Goal: Information Seeking & Learning: Compare options

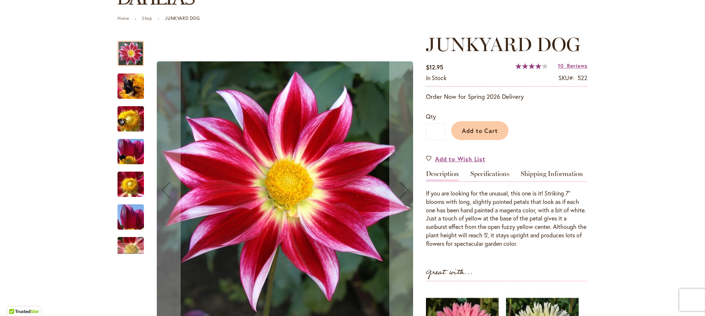
scroll to position [40, 0]
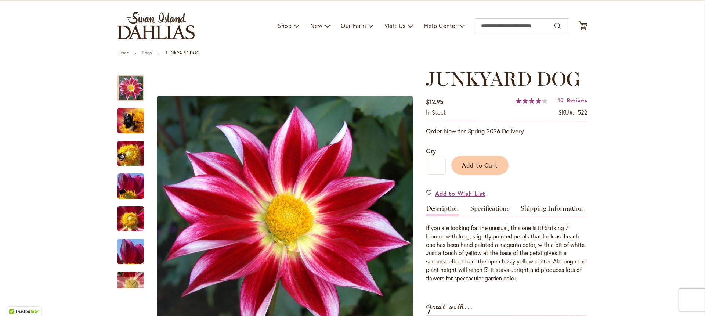
click at [146, 54] on link "Shop" at bounding box center [147, 53] width 10 height 6
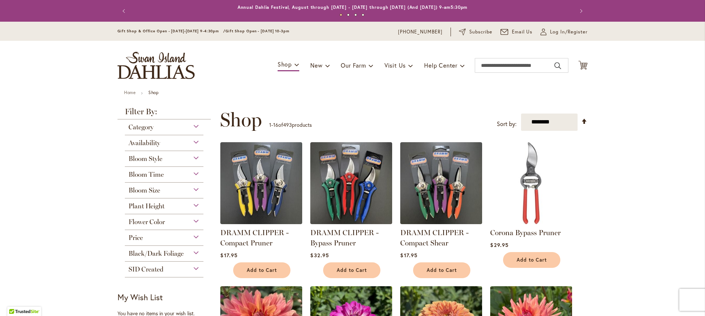
click at [183, 156] on div "Bloom Style" at bounding box center [164, 157] width 79 height 12
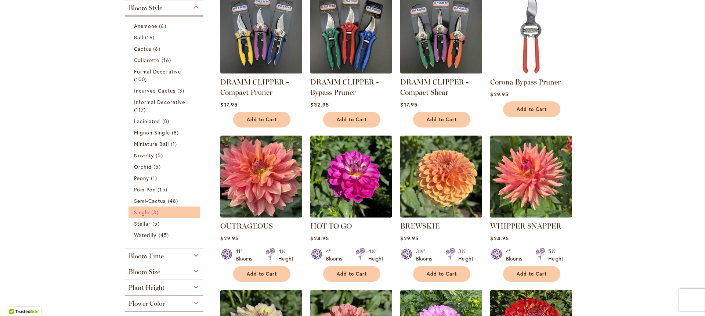
click at [138, 209] on span "Single" at bounding box center [141, 211] width 15 height 7
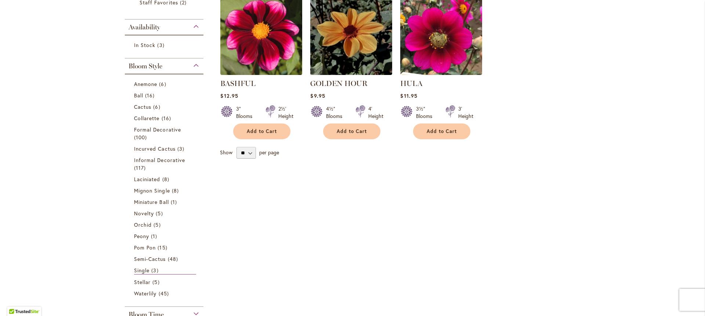
scroll to position [238, 0]
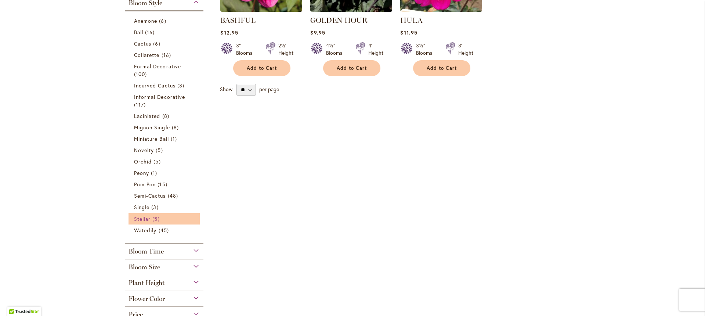
click at [140, 219] on span "Stellar" at bounding box center [142, 218] width 17 height 7
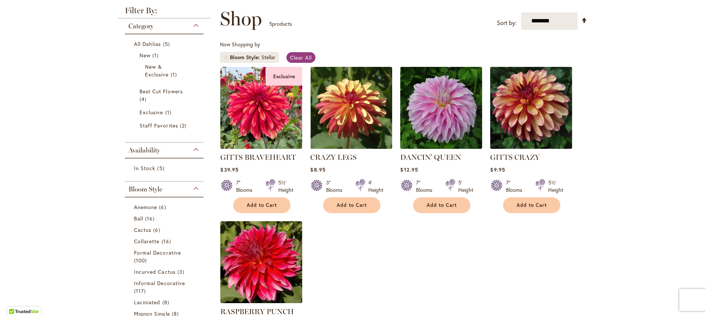
scroll to position [115, 0]
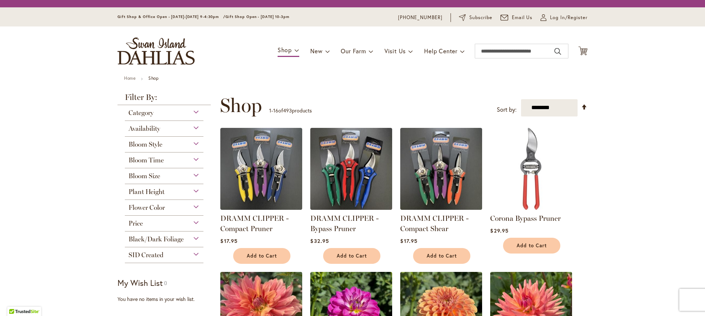
scroll to position [150, 0]
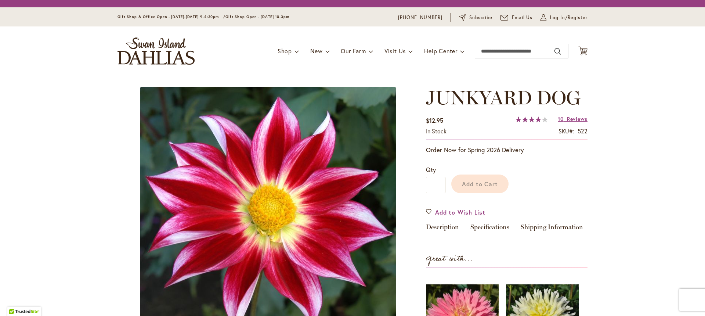
scroll to position [40, 0]
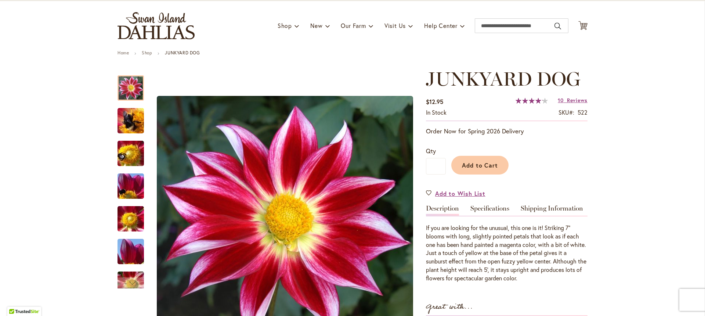
click at [475, 203] on div "JUNKYARD DOG $12.95 In stock SKU 522 Rating: 84 % of 100 10 Reviews Add Your Re…" at bounding box center [506, 288] width 161 height 440
click at [477, 208] on link "Specifications" at bounding box center [489, 210] width 39 height 11
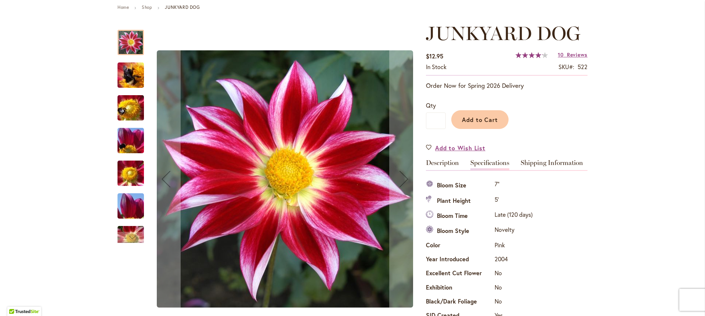
scroll to position [0, 0]
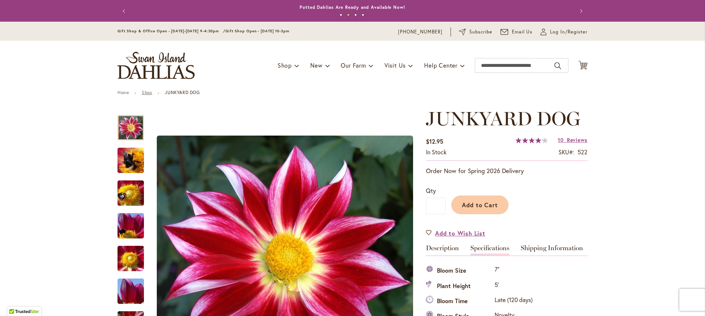
click at [145, 94] on link "Shop" at bounding box center [147, 93] width 10 height 6
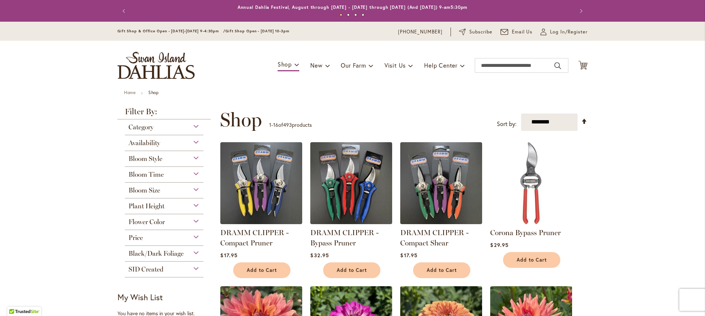
click at [145, 159] on span "Bloom Style" at bounding box center [145, 158] width 34 height 8
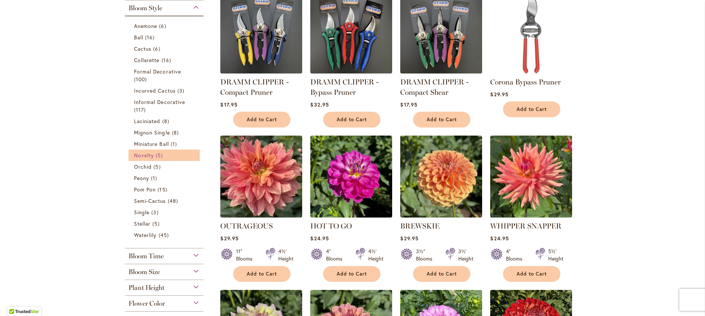
click at [145, 155] on span "Novelty" at bounding box center [144, 155] width 20 height 7
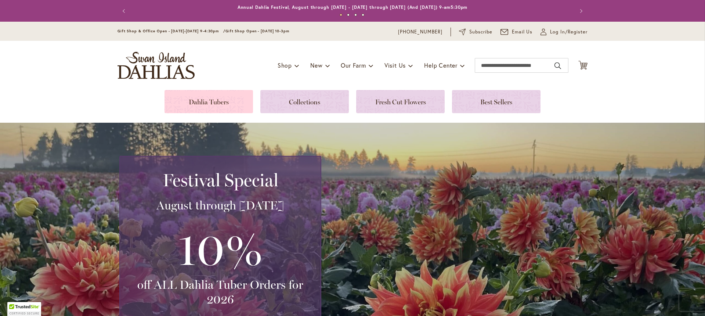
click at [195, 107] on link at bounding box center [208, 101] width 88 height 23
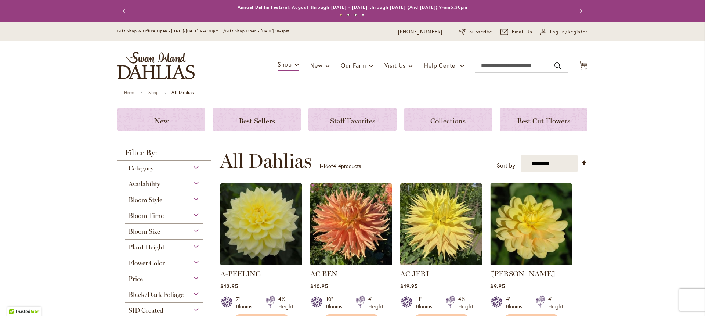
click at [152, 199] on span "Bloom Style" at bounding box center [145, 200] width 34 height 8
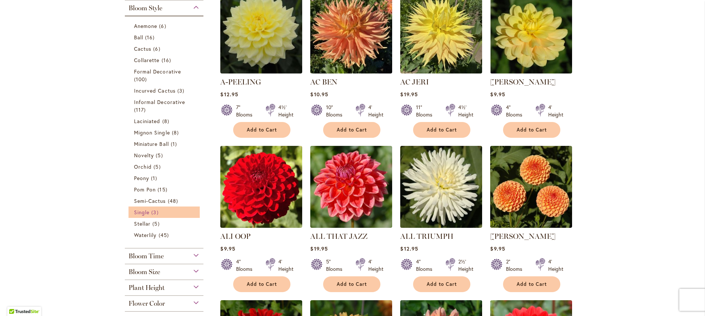
click at [138, 208] on link "Single 3 items" at bounding box center [165, 212] width 62 height 8
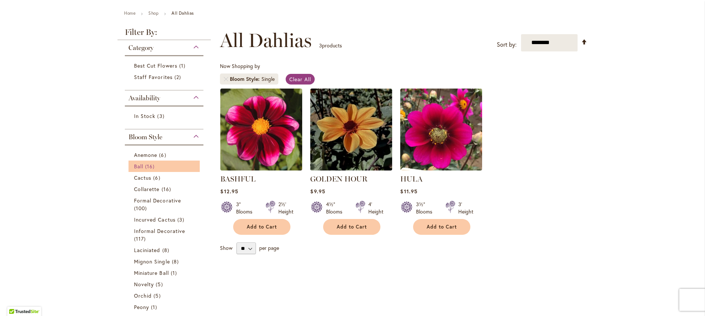
scroll to position [119, 0]
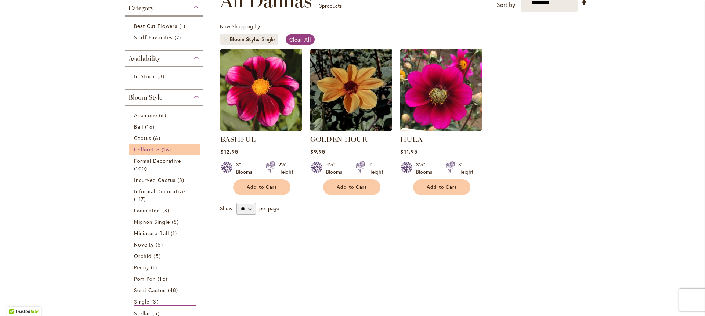
click at [143, 148] on span "Collarette" at bounding box center [147, 149] width 26 height 7
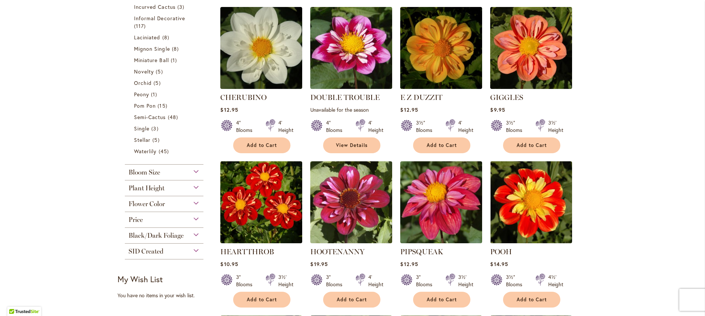
scroll to position [238, 0]
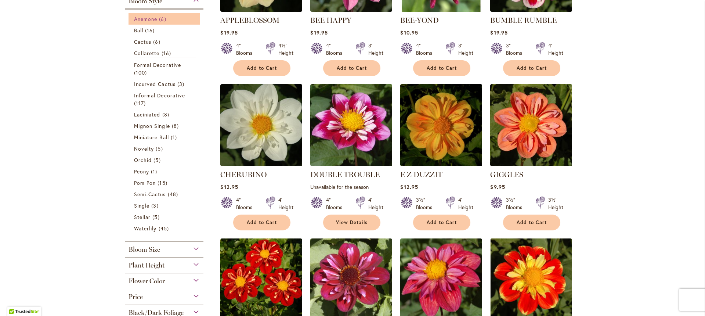
click at [143, 16] on span "Anemone" at bounding box center [145, 18] width 23 height 7
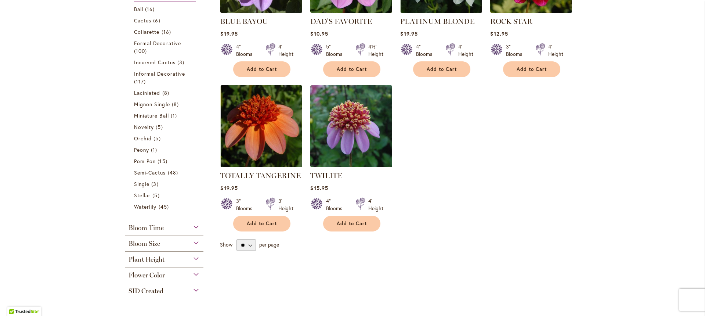
scroll to position [238, 0]
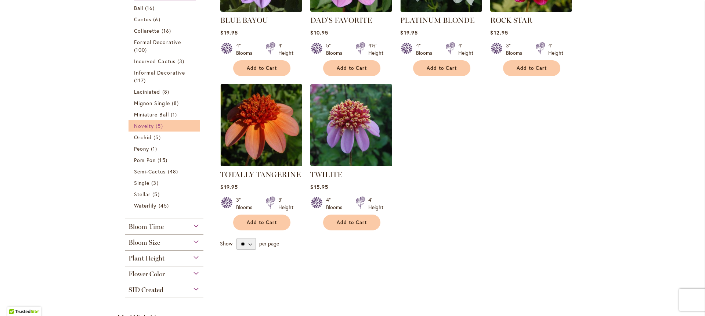
click at [142, 122] on link "Novelty 5 items" at bounding box center [165, 126] width 62 height 8
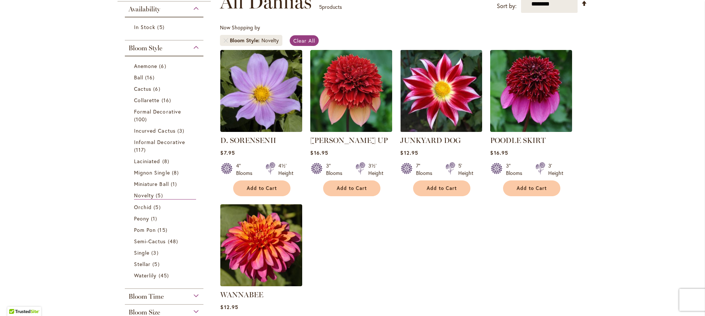
scroll to position [119, 0]
